Goal: Task Accomplishment & Management: Use online tool/utility

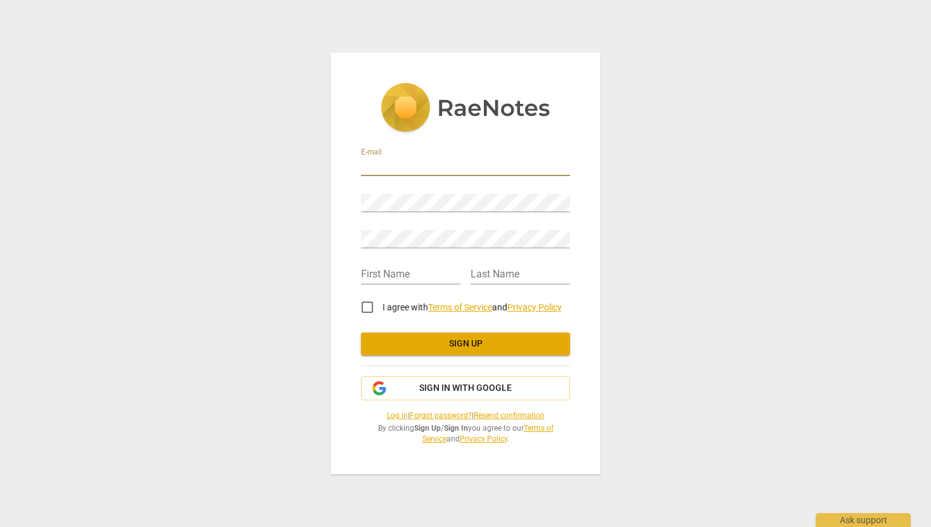
click at [458, 167] on input "email" at bounding box center [465, 167] width 209 height 18
type input "[EMAIL_ADDRESS][DOMAIN_NAME]"
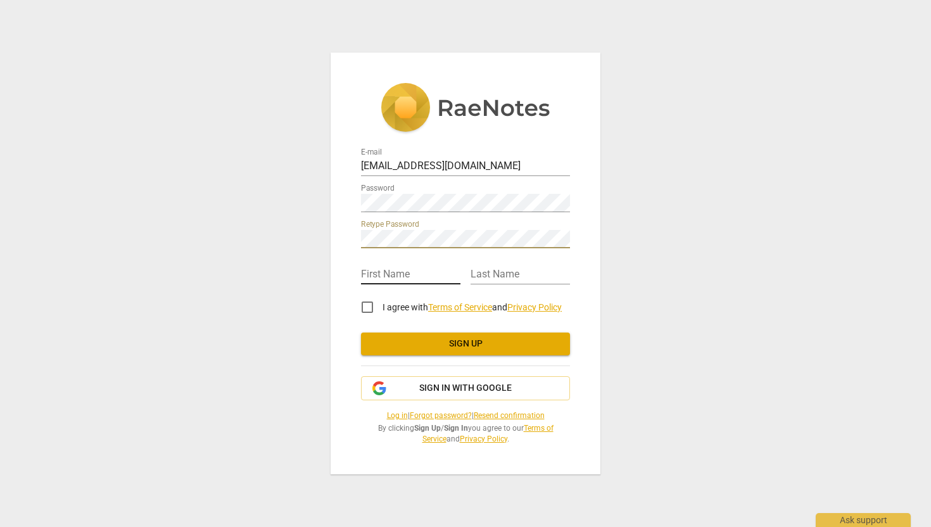
click at [434, 276] on input "text" at bounding box center [410, 275] width 99 height 18
type input "[PERSON_NAME]"
type input "Beulen"
click at [367, 304] on input "I agree with Terms of Service and Privacy Policy" at bounding box center [367, 307] width 30 height 30
checkbox input "true"
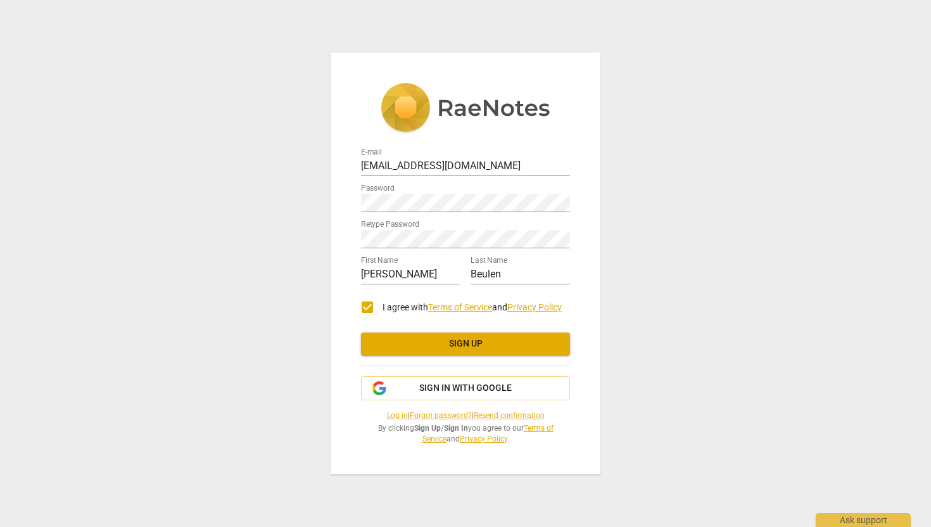
click at [474, 349] on span "Sign up" at bounding box center [465, 343] width 189 height 13
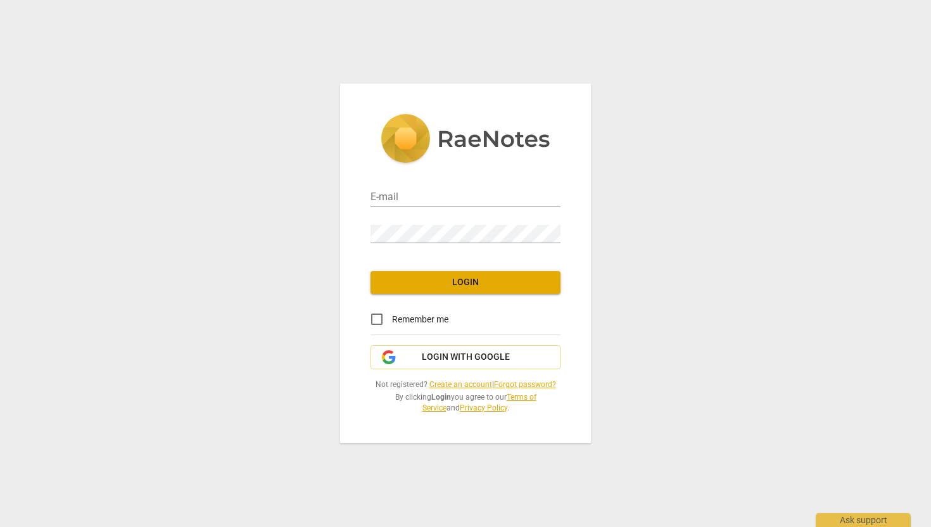
type input "[EMAIL_ADDRESS][DOMAIN_NAME]"
click at [379, 317] on input "Remember me" at bounding box center [376, 319] width 30 height 30
checkbox input "true"
click at [467, 288] on span "Login" at bounding box center [465, 282] width 170 height 13
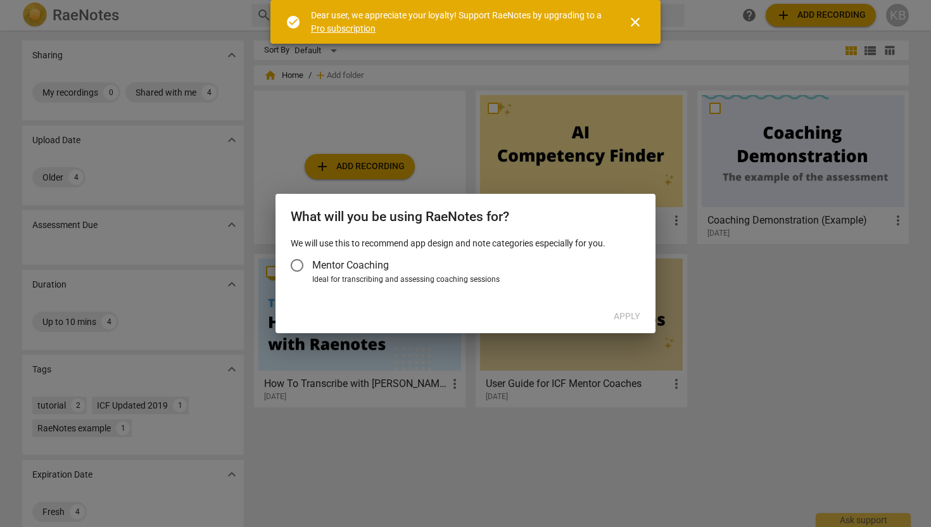
click at [637, 22] on span "close" at bounding box center [634, 22] width 15 height 15
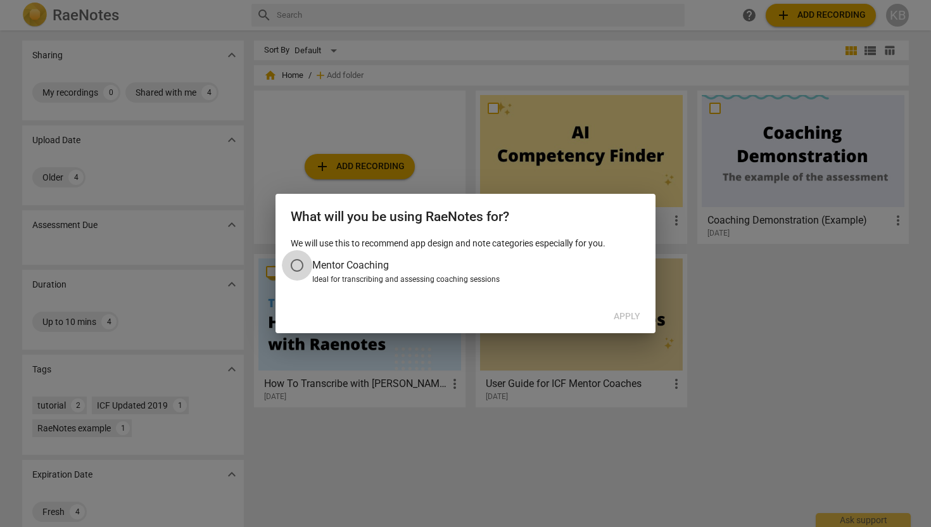
click at [297, 267] on input "Mentor Coaching" at bounding box center [297, 265] width 30 height 30
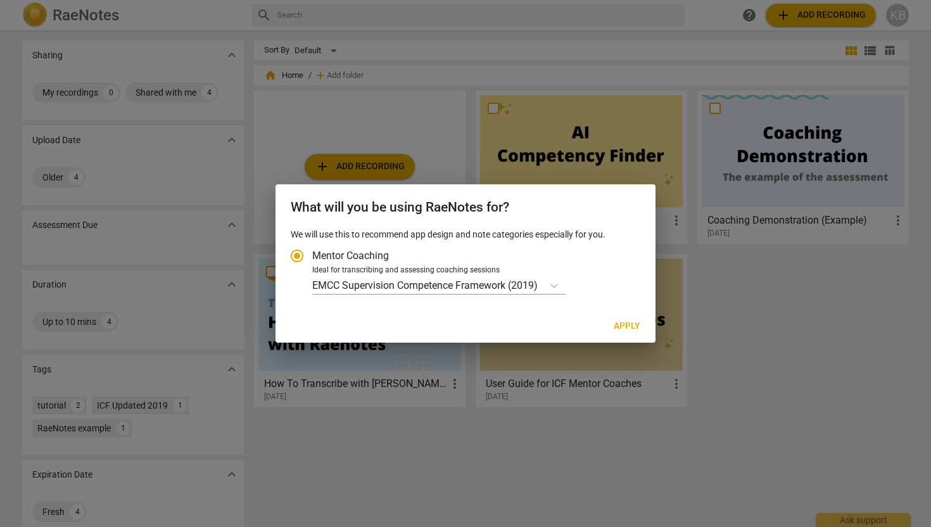
click at [299, 256] on input "Mentor Coaching" at bounding box center [297, 256] width 30 height 30
click at [556, 284] on icon "Account type" at bounding box center [554, 285] width 13 height 13
click at [0, 0] on input "Ideal for transcribing and assessing coaching sessions EMCC Supervision Compete…" at bounding box center [0, 0] width 0 height 0
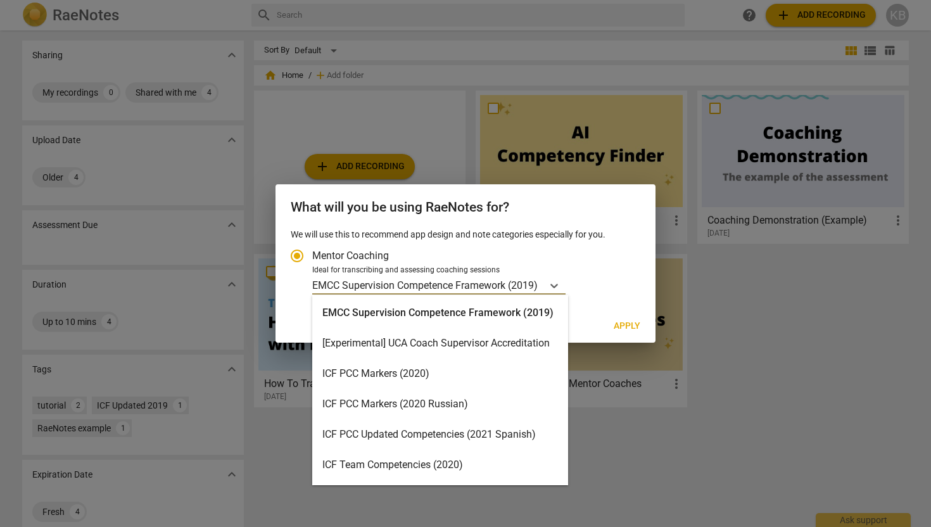
scroll to position [1, 0]
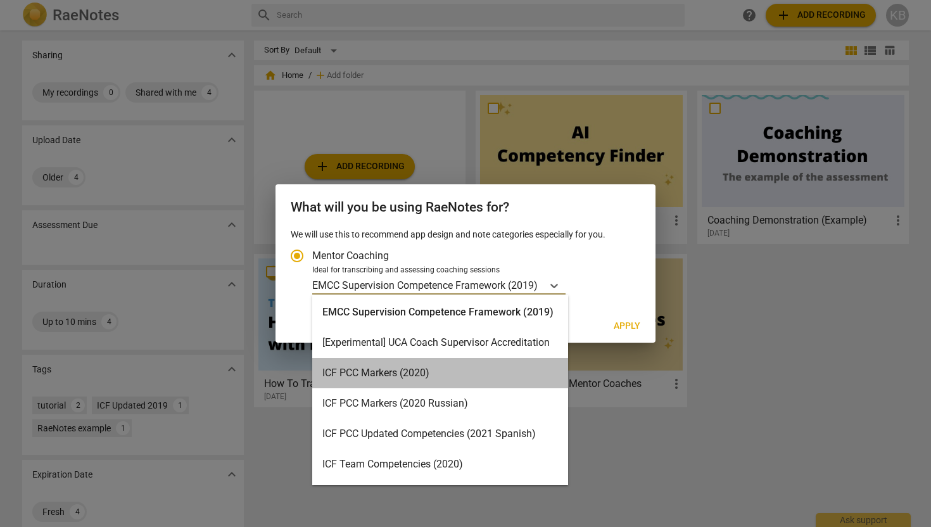
click at [467, 368] on div "ICF PCC Markers (2020)" at bounding box center [440, 373] width 256 height 30
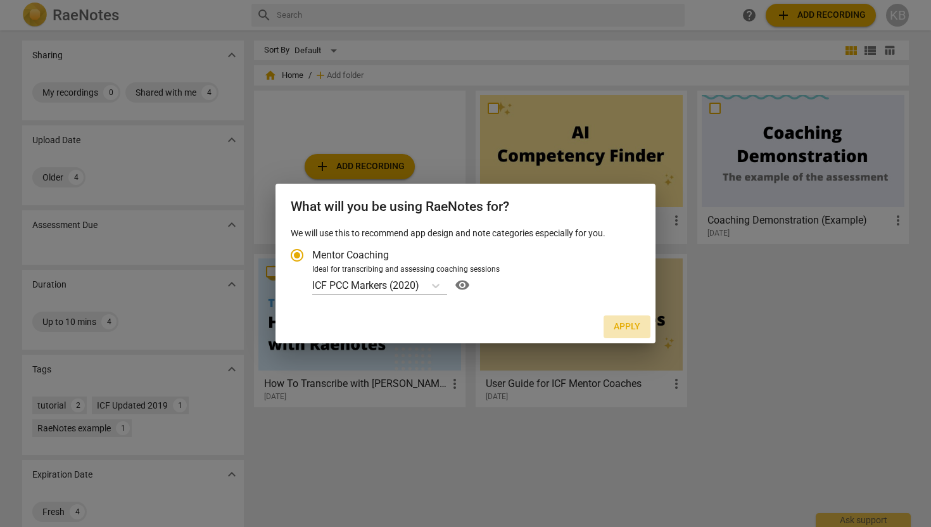
click at [627, 321] on span "Apply" at bounding box center [626, 326] width 27 height 13
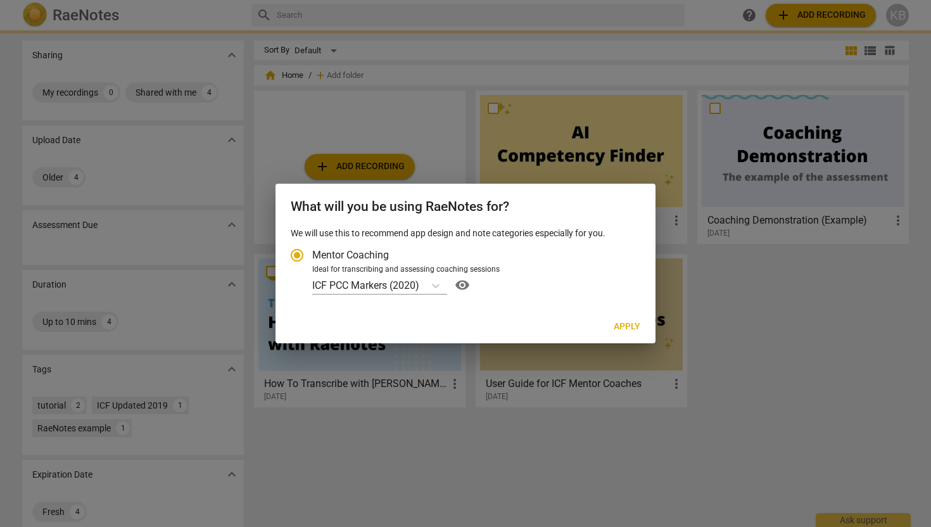
radio input "false"
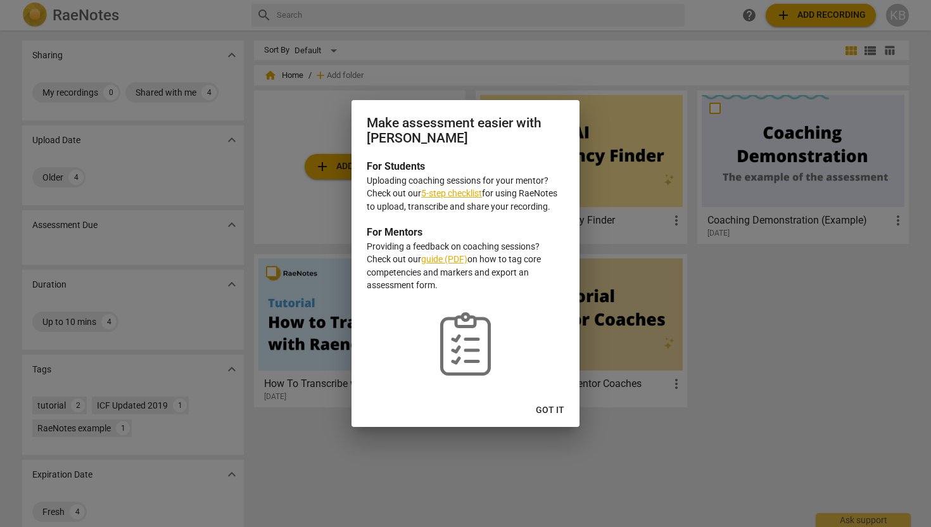
click at [466, 195] on link "5-step checklist" at bounding box center [451, 193] width 61 height 10
click at [555, 413] on span "Got it" at bounding box center [550, 410] width 28 height 13
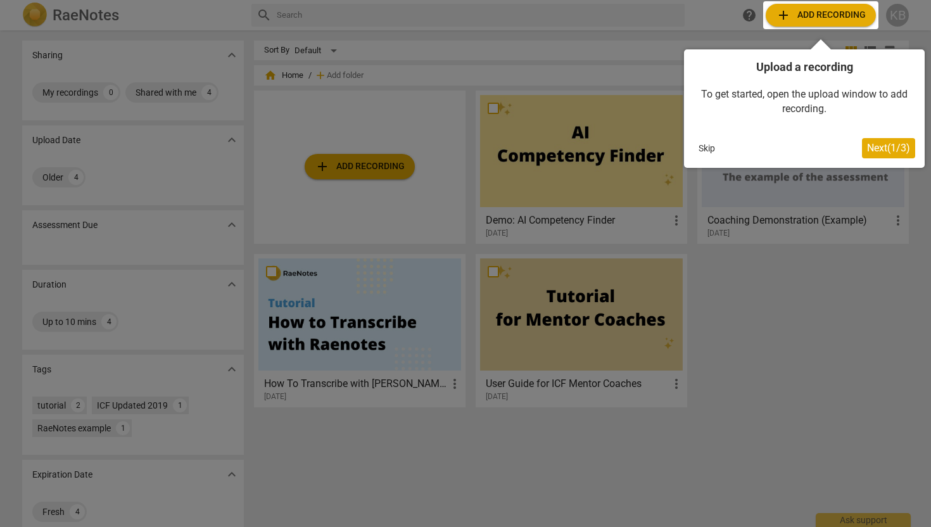
click at [844, 16] on div at bounding box center [820, 15] width 115 height 28
click at [893, 152] on span "Next ( 1 / 3 )" at bounding box center [888, 148] width 43 height 12
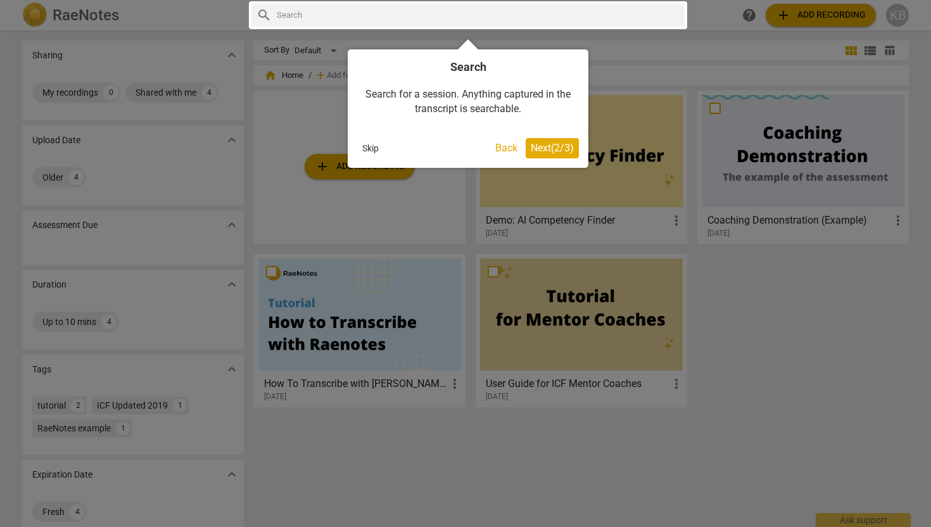
click at [565, 149] on span "Next ( 2 / 3 )" at bounding box center [551, 148] width 43 height 12
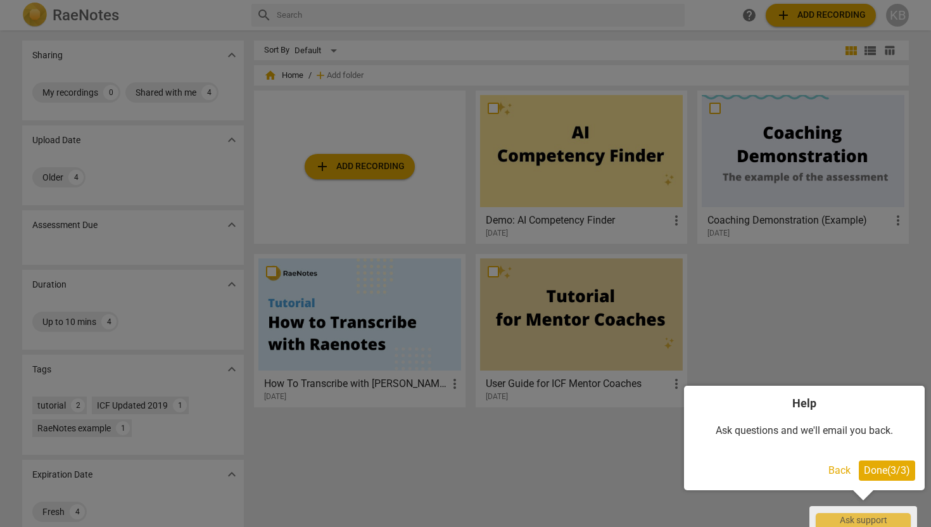
click at [876, 474] on span "Done ( 3 / 3 )" at bounding box center [886, 470] width 46 height 12
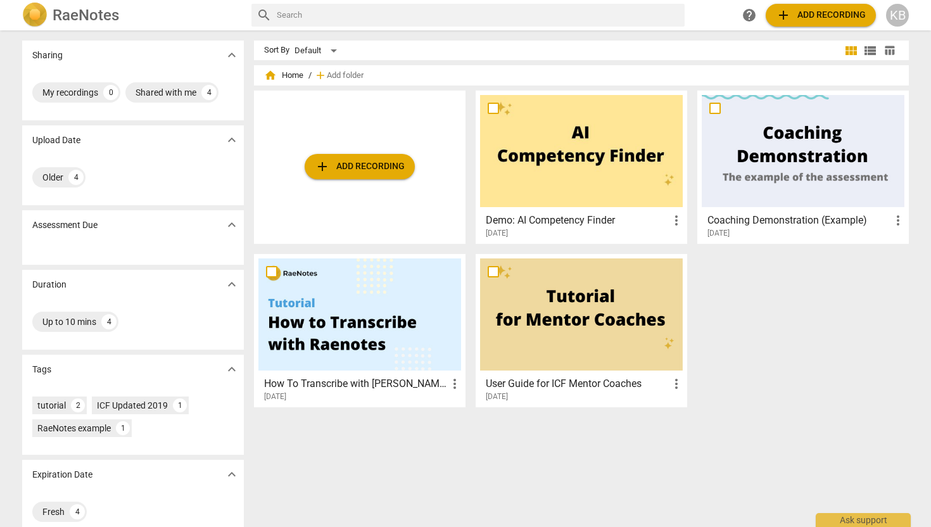
click at [824, 18] on span "add Add recording" at bounding box center [820, 15] width 90 height 15
